Goal: Task Accomplishment & Management: Use online tool/utility

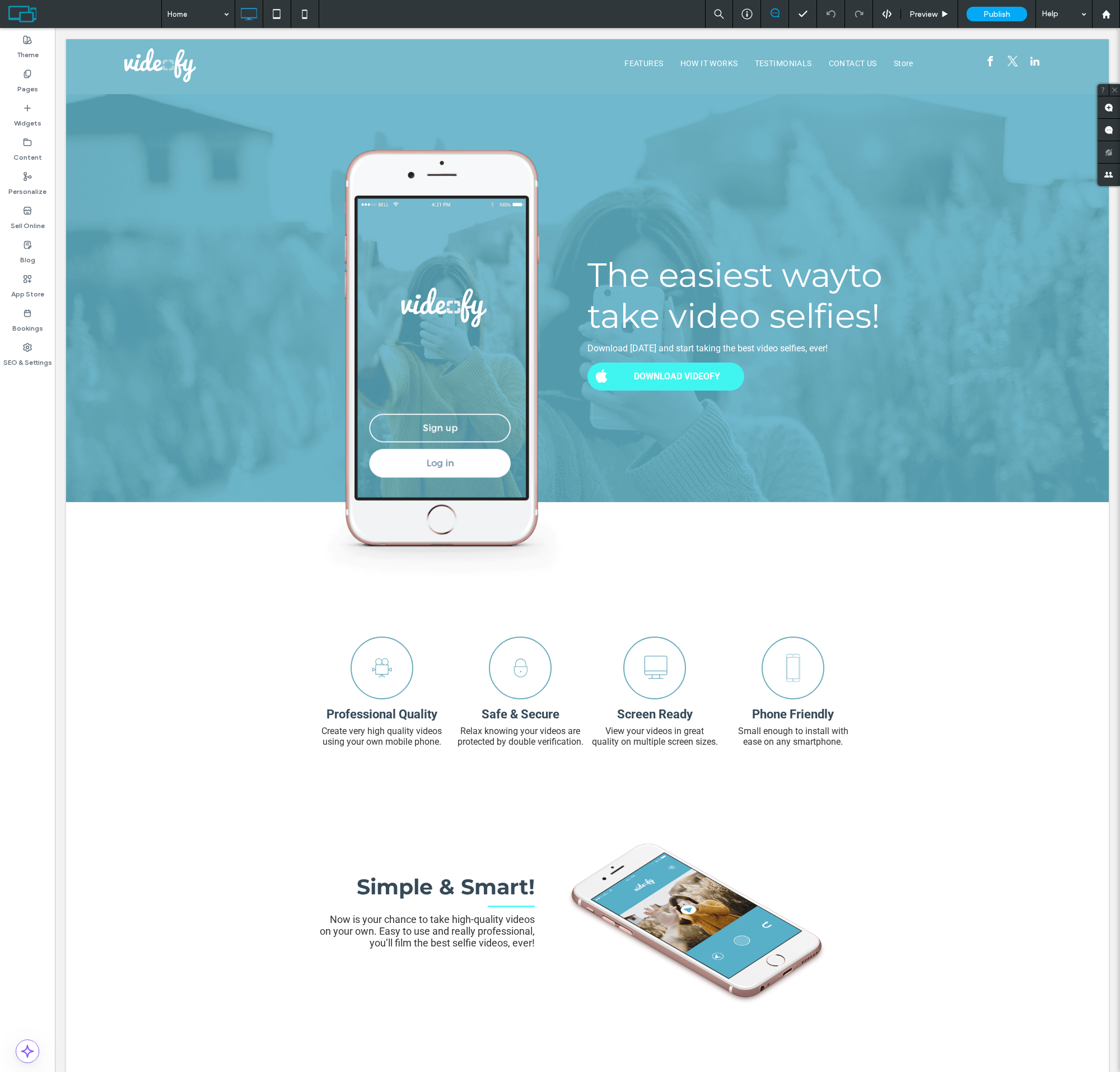
click at [27, 218] on label "Sell Online" at bounding box center [28, 223] width 34 height 16
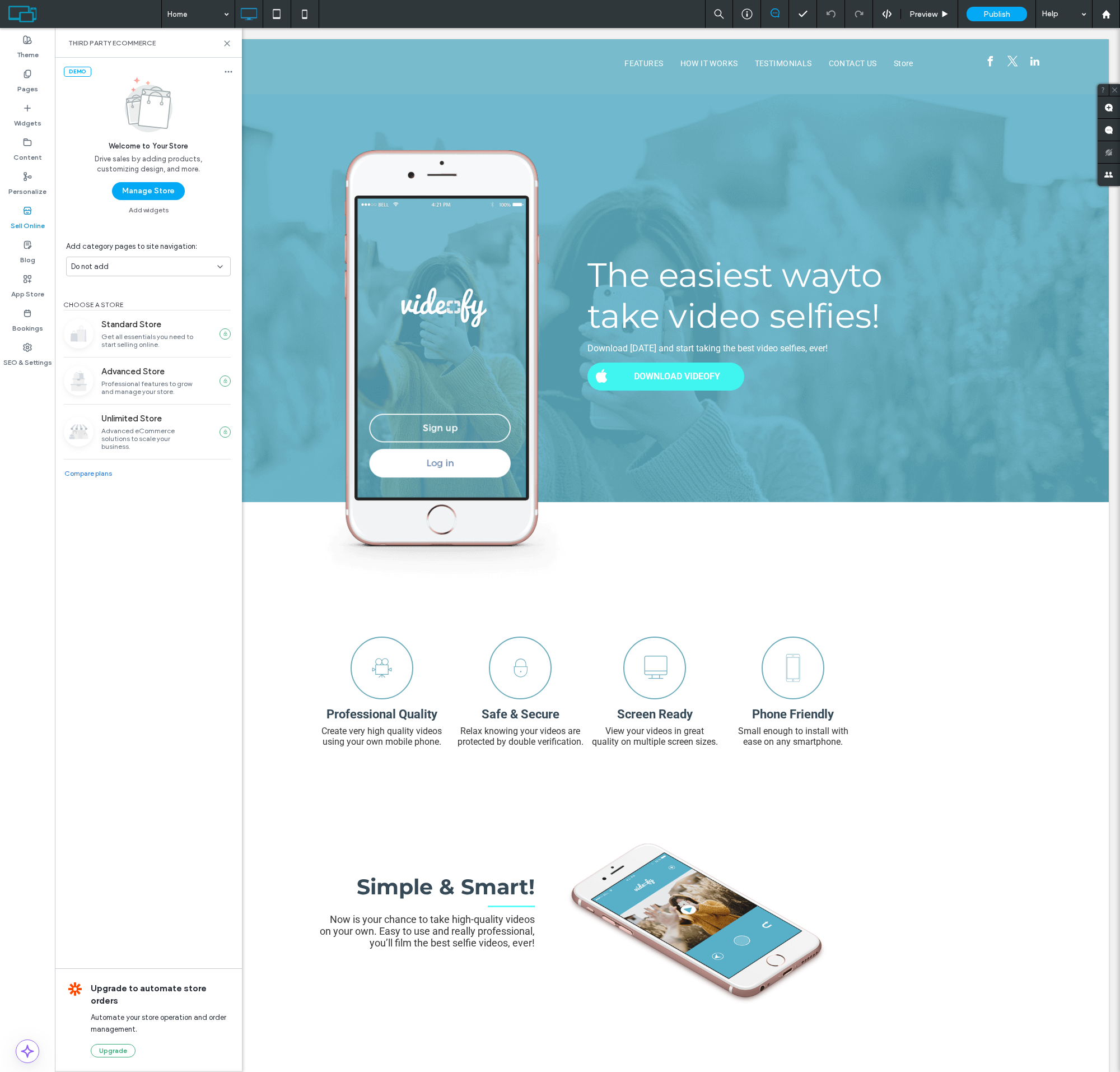
click at [148, 191] on button "Manage Store" at bounding box center [148, 191] width 73 height 18
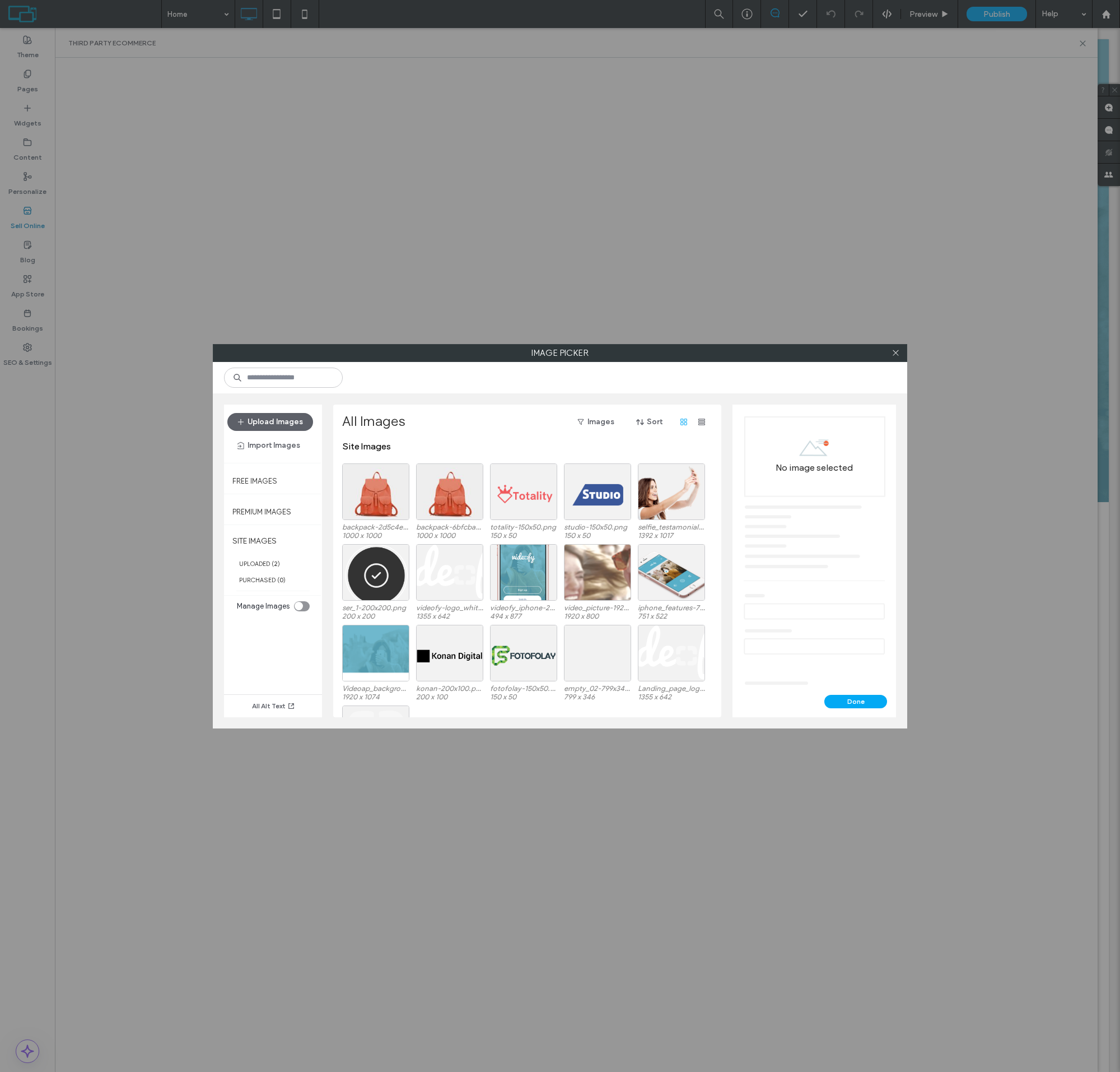
click at [376, 500] on div at bounding box center [375, 491] width 67 height 56
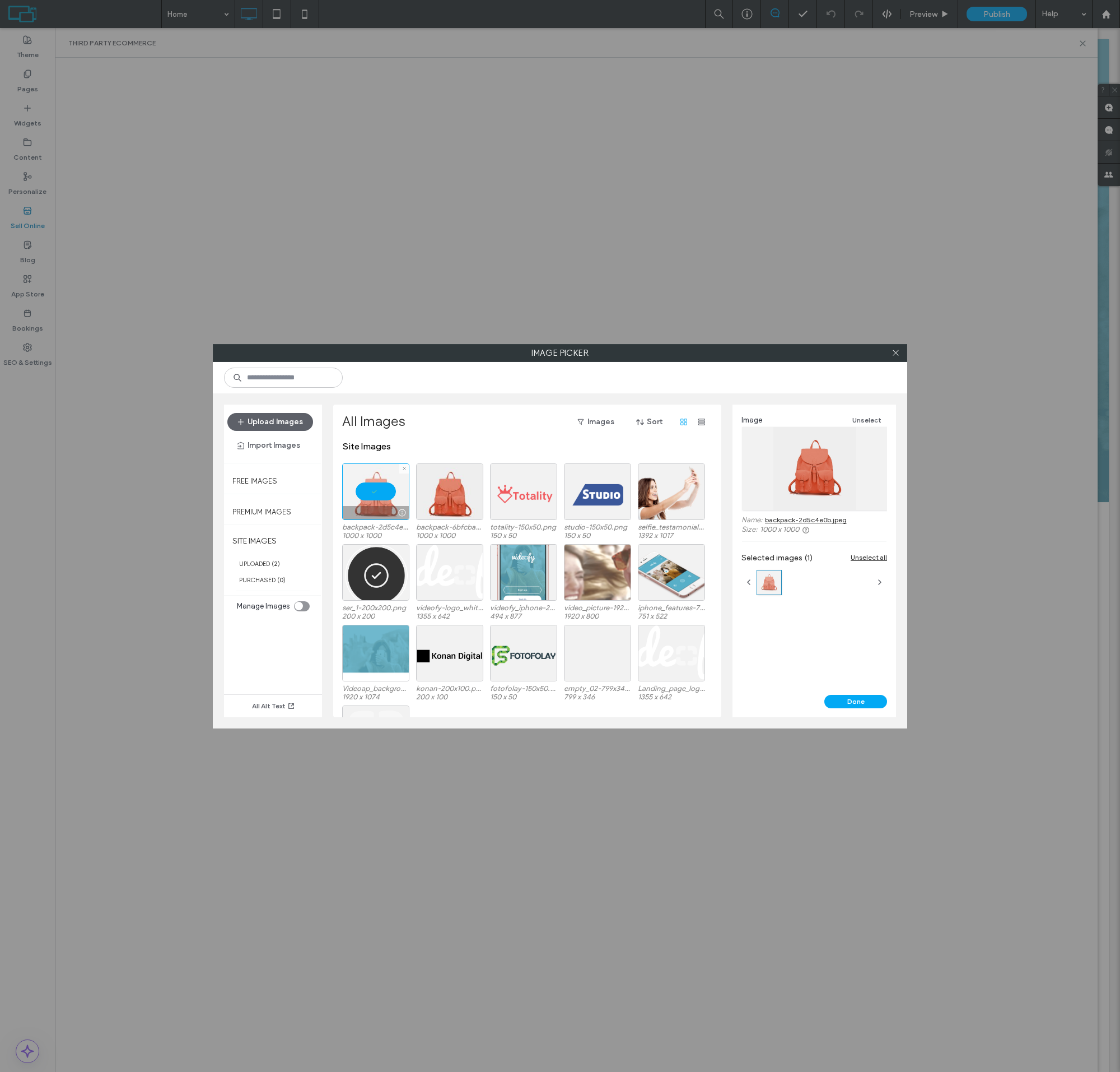
click at [856, 701] on button "Done" at bounding box center [856, 701] width 62 height 14
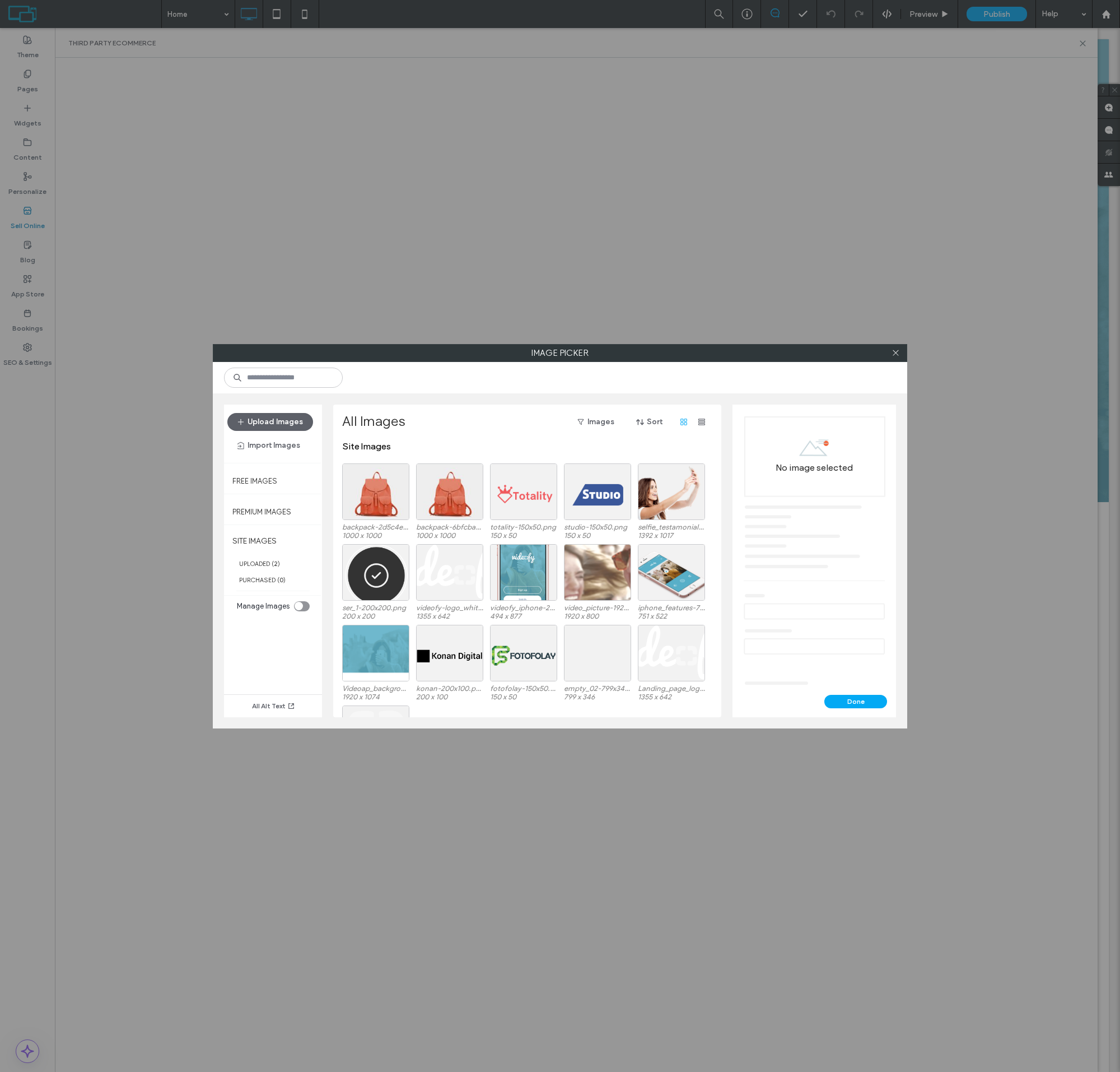
click at [376, 500] on div at bounding box center [375, 491] width 67 height 56
click at [856, 701] on button "Done" at bounding box center [856, 701] width 62 height 14
click at [376, 500] on div at bounding box center [375, 491] width 67 height 56
click at [856, 701] on button "Done" at bounding box center [856, 701] width 62 height 14
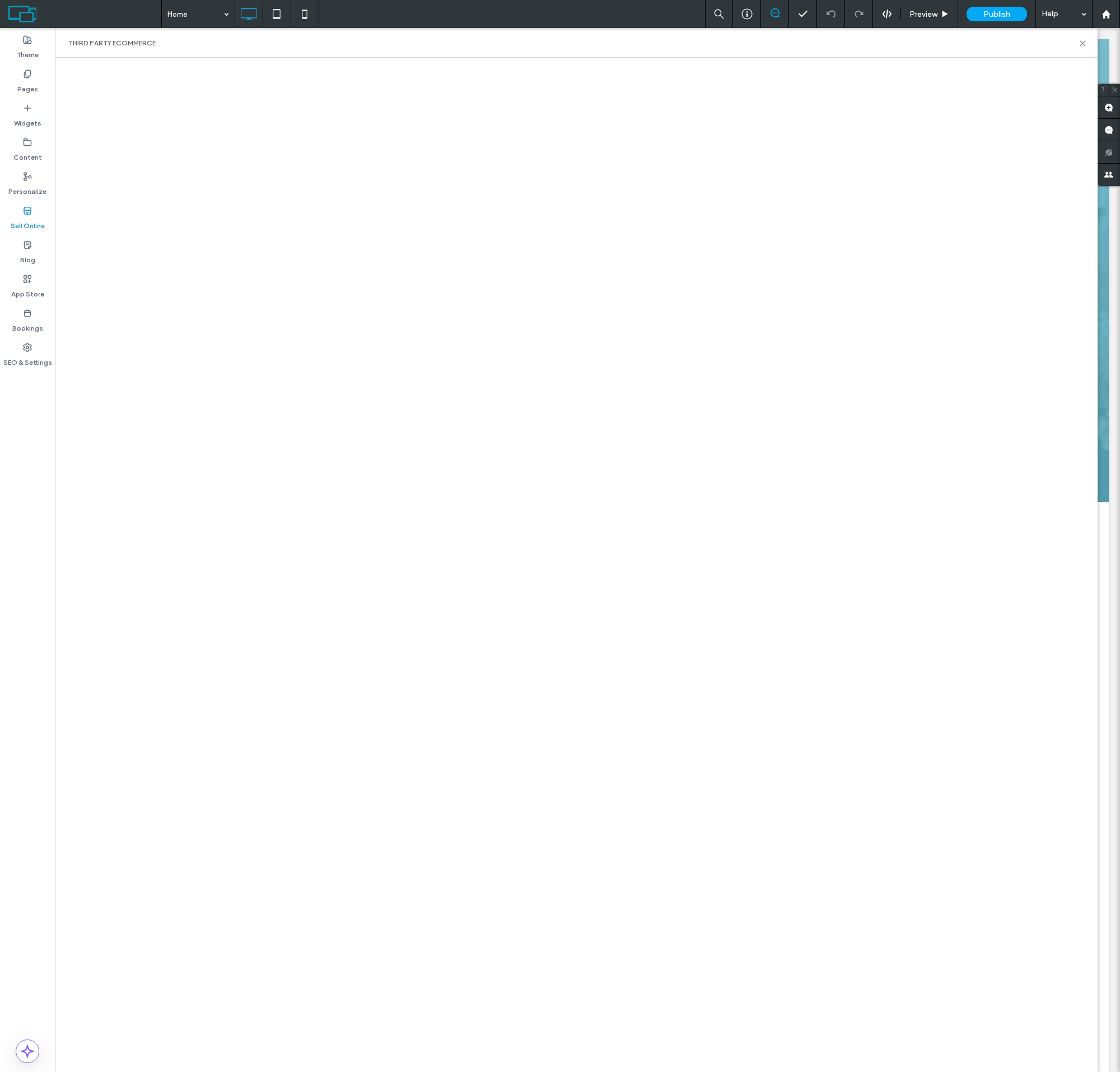
click at [1009, 0] on html ".wqwq-1{fill:#231f20;} .cls-1q, .cls-2q { fill-rule: evenodd; } .cls-2q { fill:…" at bounding box center [560, 536] width 1120 height 1072
